Goal: Transaction & Acquisition: Purchase product/service

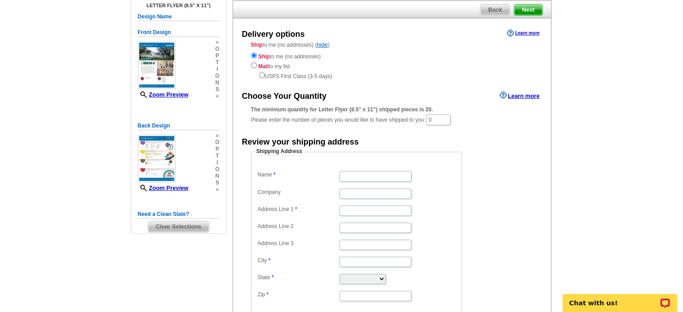
scroll to position [74, 0]
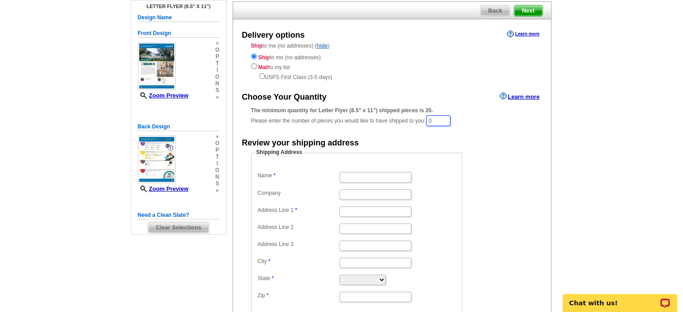
click at [447, 118] on input "0" at bounding box center [438, 120] width 24 height 11
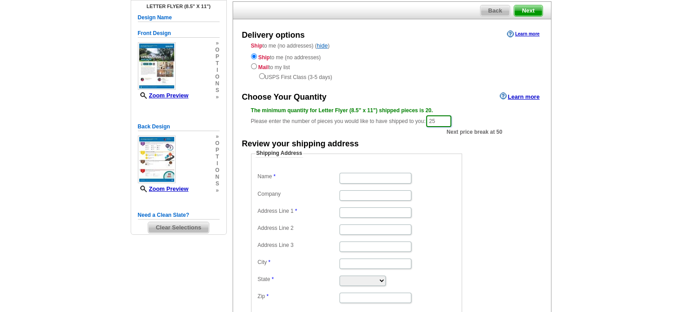
type input "25"
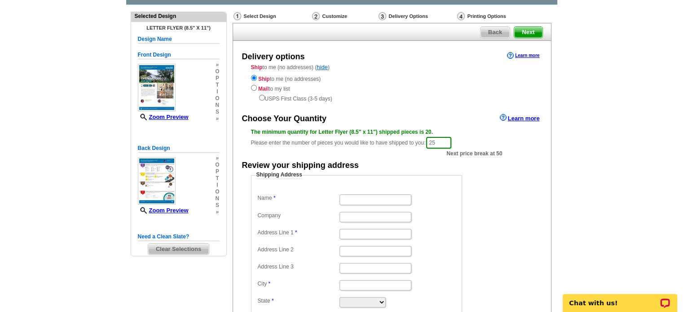
scroll to position [0, 0]
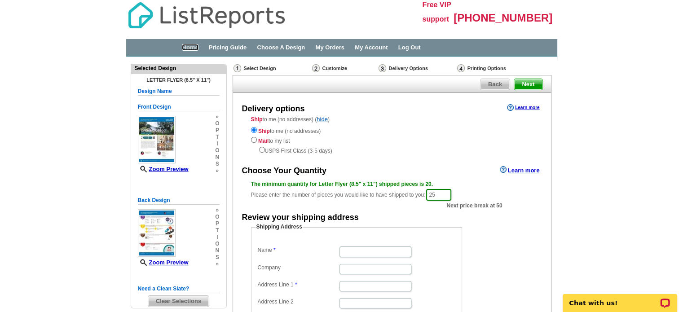
click at [191, 48] on link "Home" at bounding box center [190, 47] width 16 height 7
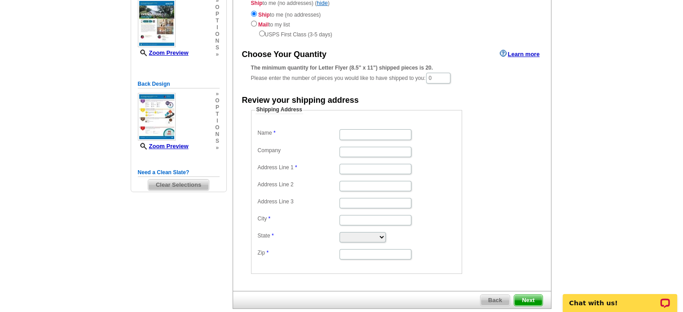
scroll to position [117, 0]
click at [451, 78] on input "0" at bounding box center [438, 77] width 24 height 11
type input "25"
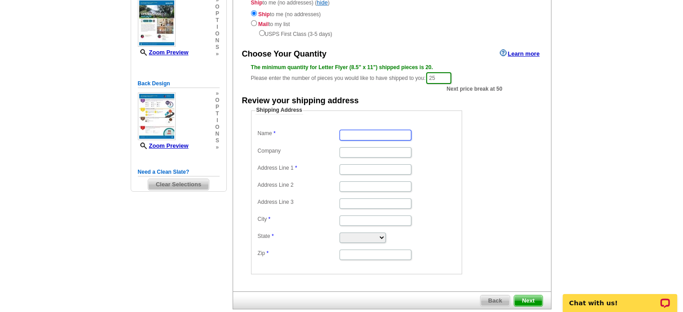
click at [348, 138] on input "Name" at bounding box center [376, 135] width 72 height 10
type input "Natosha Startzell"
type input "300 BAYOU DR"
type input "BEAUMONT"
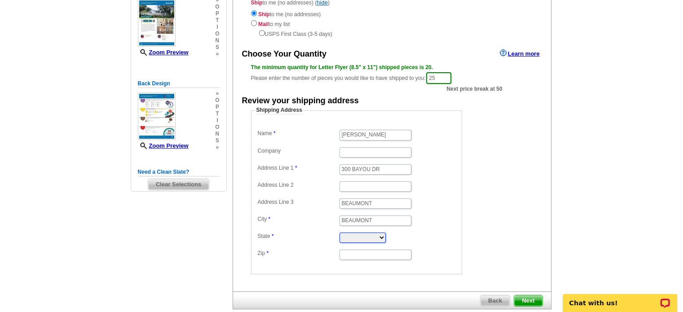
select select "TX"
type input "77705"
click at [527, 300] on span "Next" at bounding box center [528, 301] width 28 height 11
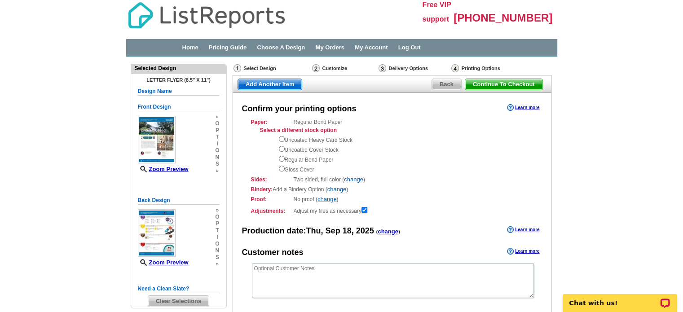
click at [339, 190] on link "change" at bounding box center [337, 189] width 19 height 7
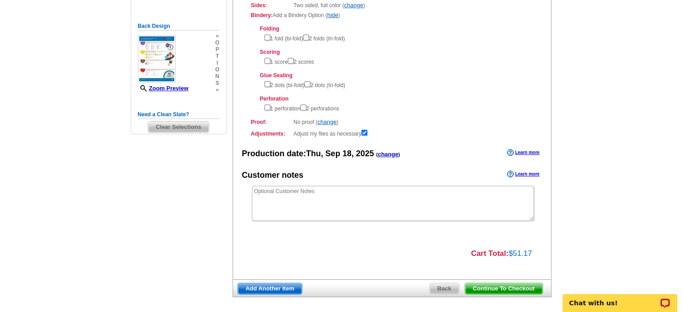
scroll to position [175, 0]
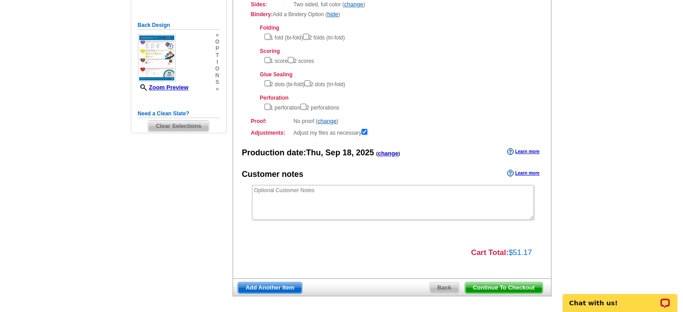
click at [521, 289] on span "Continue To Checkout" at bounding box center [504, 288] width 77 height 11
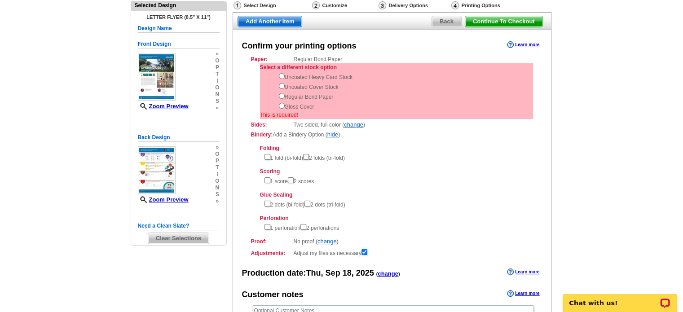
scroll to position [62, 0]
click at [280, 76] on input "radio" at bounding box center [282, 77] width 6 height 6
radio input "true"
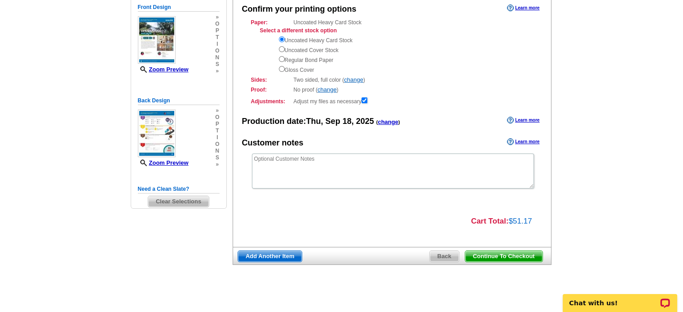
scroll to position [106, 0]
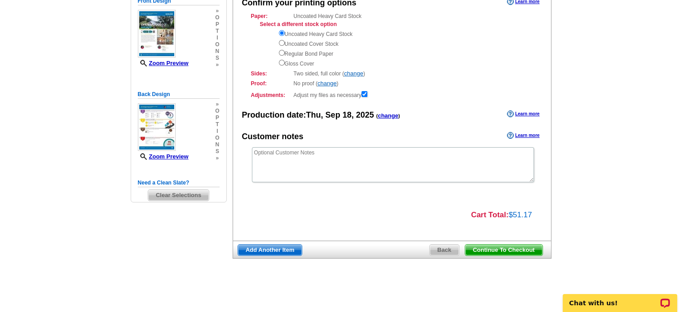
click at [519, 250] on span "Continue To Checkout" at bounding box center [504, 250] width 77 height 11
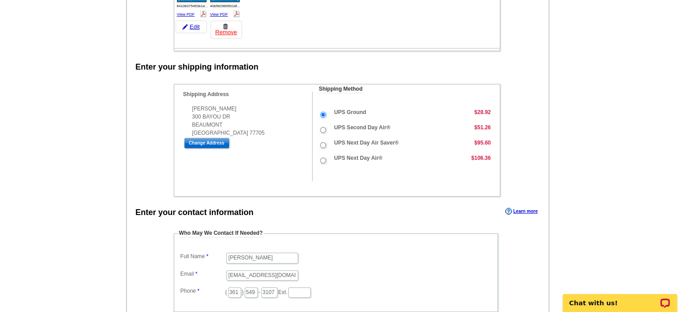
scroll to position [170, 0]
